Goal: Task Accomplishment & Management: Use online tool/utility

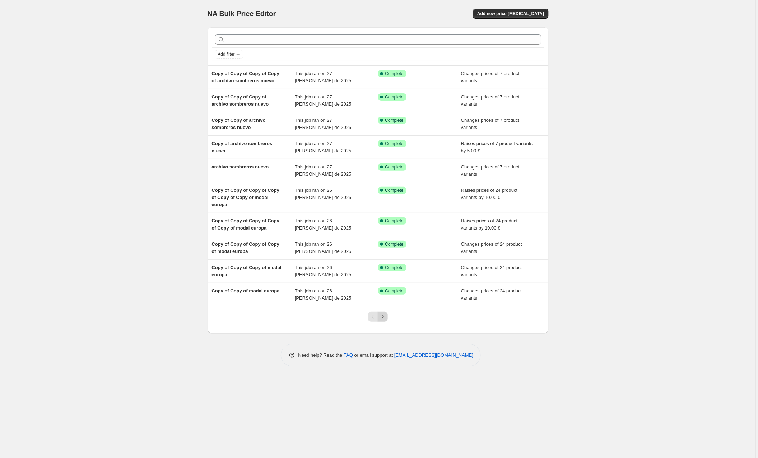
click at [383, 317] on icon "Next" at bounding box center [382, 316] width 7 height 7
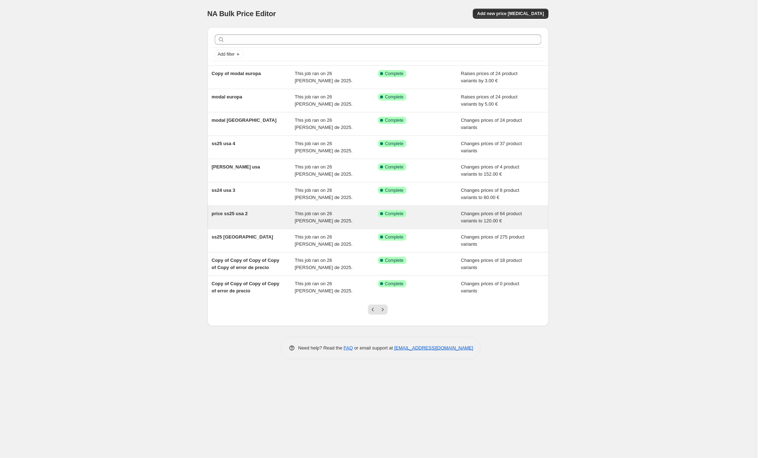
click at [271, 214] on div "price ss25 usa 2" at bounding box center [253, 217] width 83 height 14
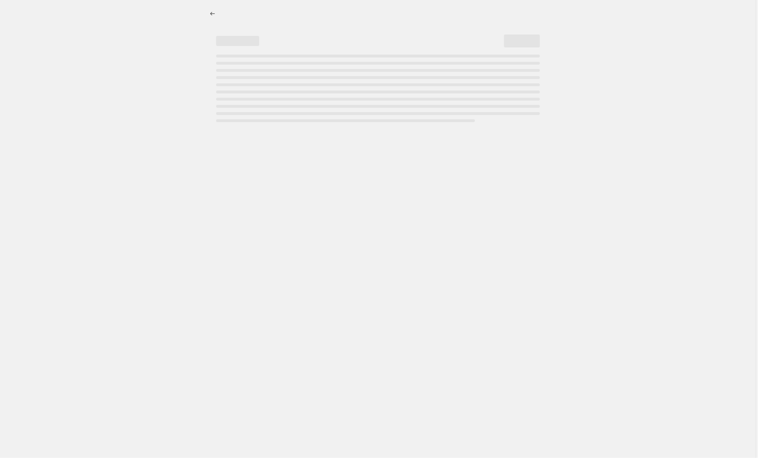
select select "to"
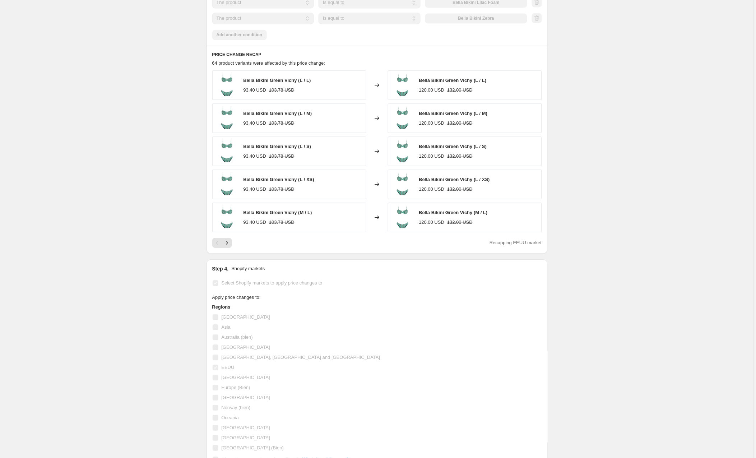
scroll to position [515, 0]
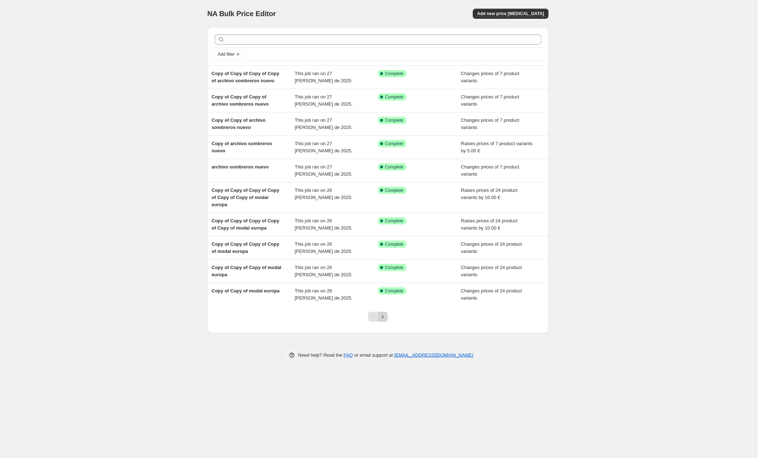
click at [383, 315] on icon "Next" at bounding box center [383, 316] width 2 height 3
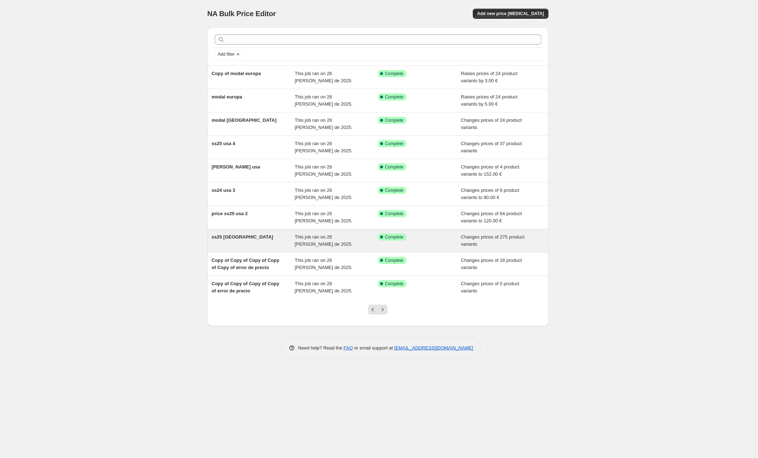
click at [247, 238] on div "ss25 [GEOGRAPHIC_DATA]" at bounding box center [253, 240] width 83 height 14
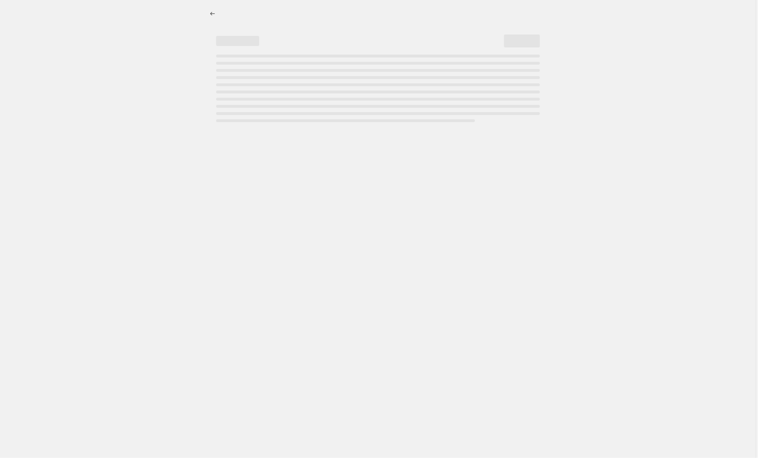
select select "collection"
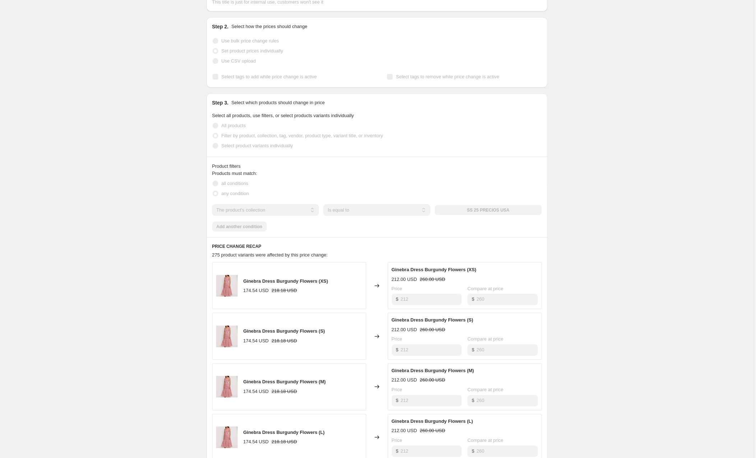
scroll to position [132, 0]
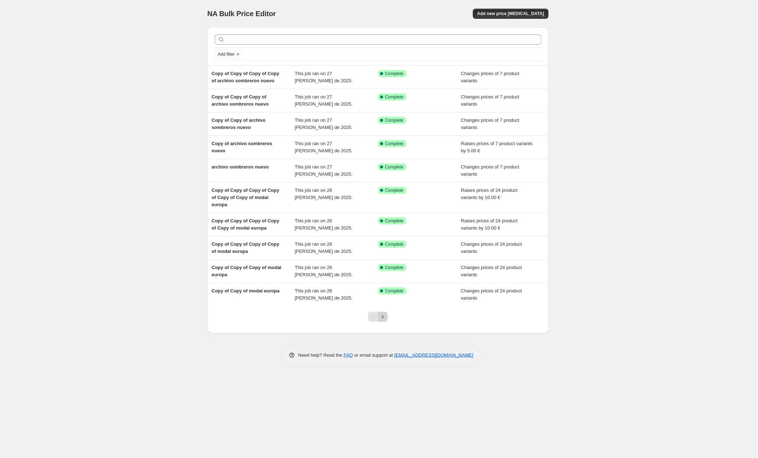
click at [382, 316] on icon "Next" at bounding box center [382, 316] width 7 height 7
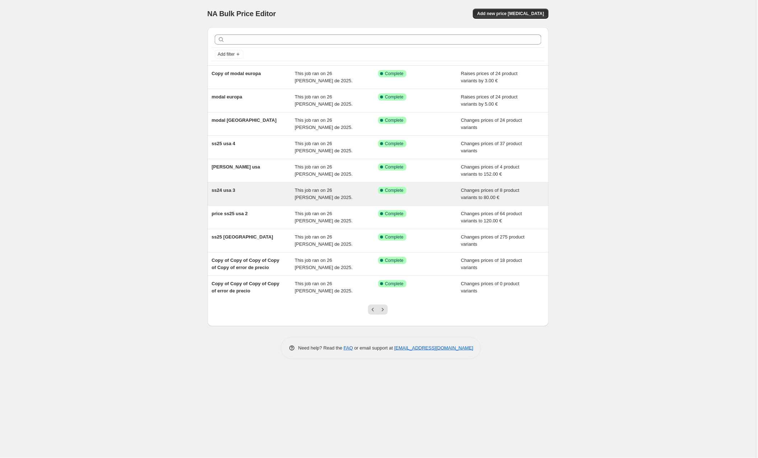
click at [253, 188] on div "ss24 usa 3" at bounding box center [253, 194] width 83 height 14
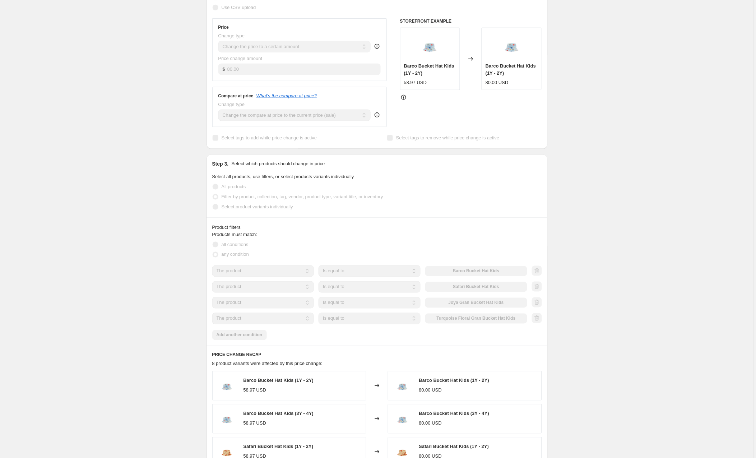
scroll to position [198, 0]
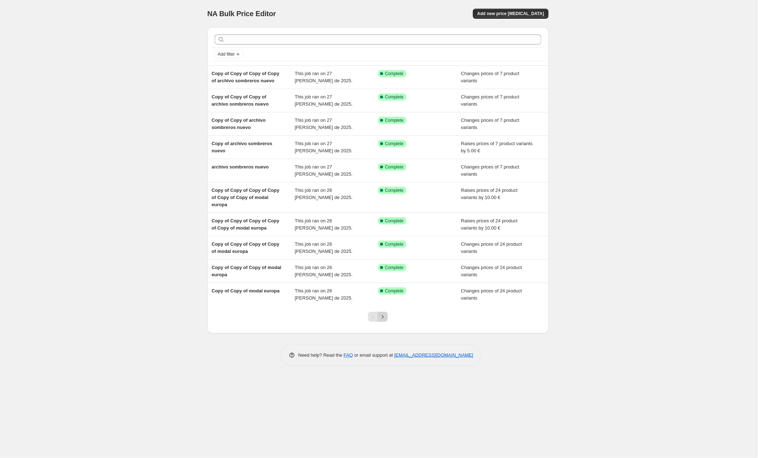
click at [381, 313] on icon "Next" at bounding box center [382, 316] width 7 height 7
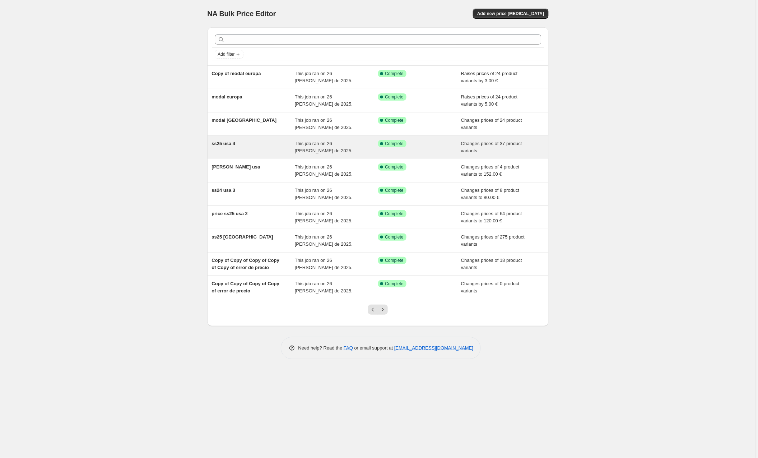
click at [255, 140] on div "ss25 usa 4" at bounding box center [253, 147] width 83 height 14
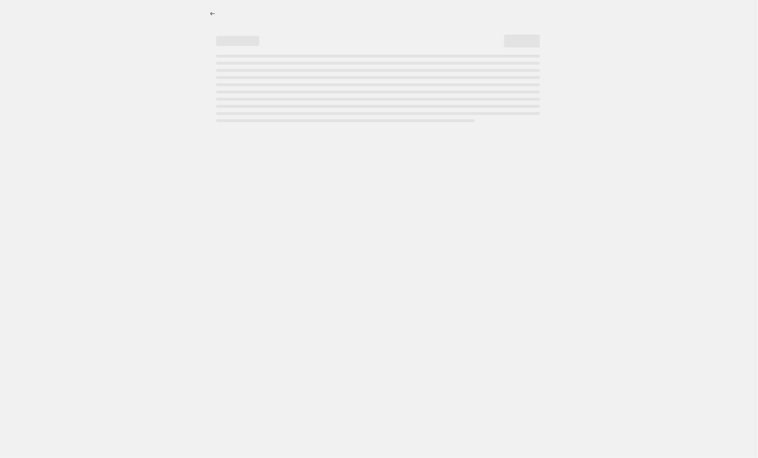
select select "collection"
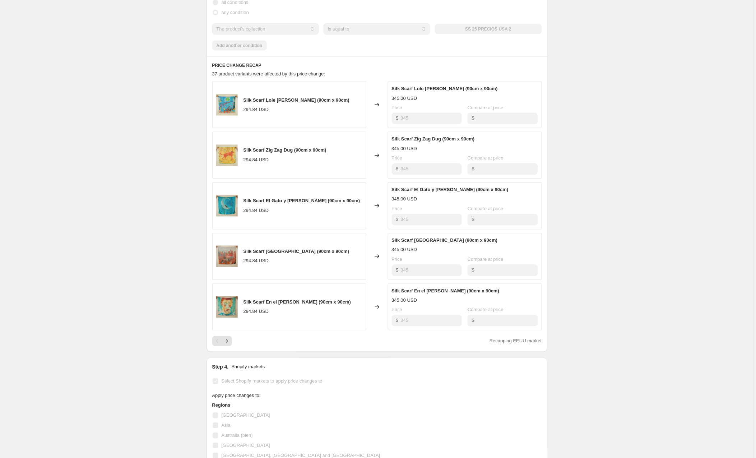
scroll to position [309, 0]
click at [226, 342] on icon "Next" at bounding box center [226, 341] width 7 height 7
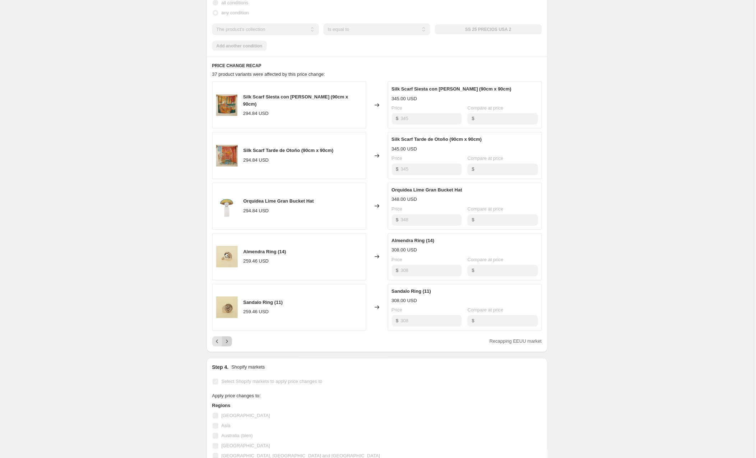
click at [228, 343] on icon "Next" at bounding box center [226, 341] width 7 height 7
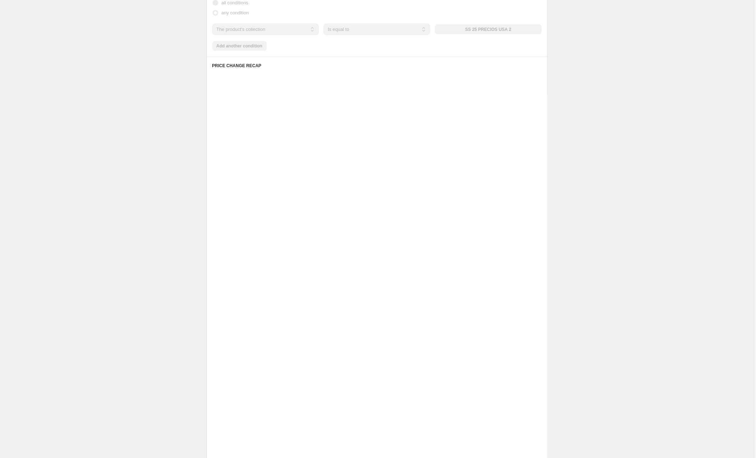
scroll to position [308, 0]
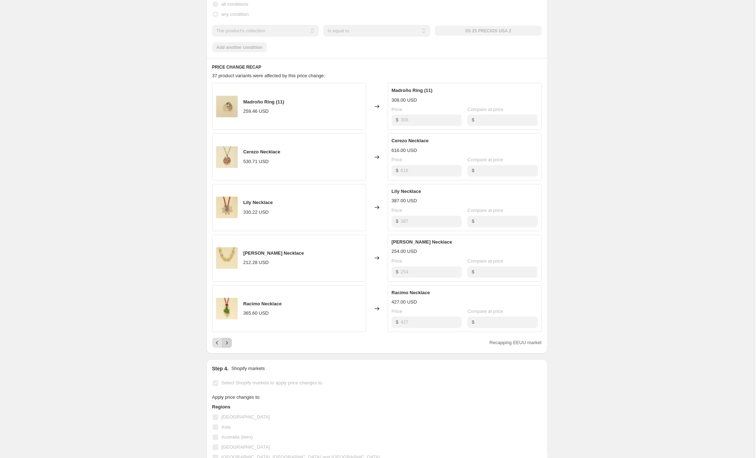
click at [231, 344] on button "Next" at bounding box center [227, 343] width 10 height 10
